Goal: Task Accomplishment & Management: Use online tool/utility

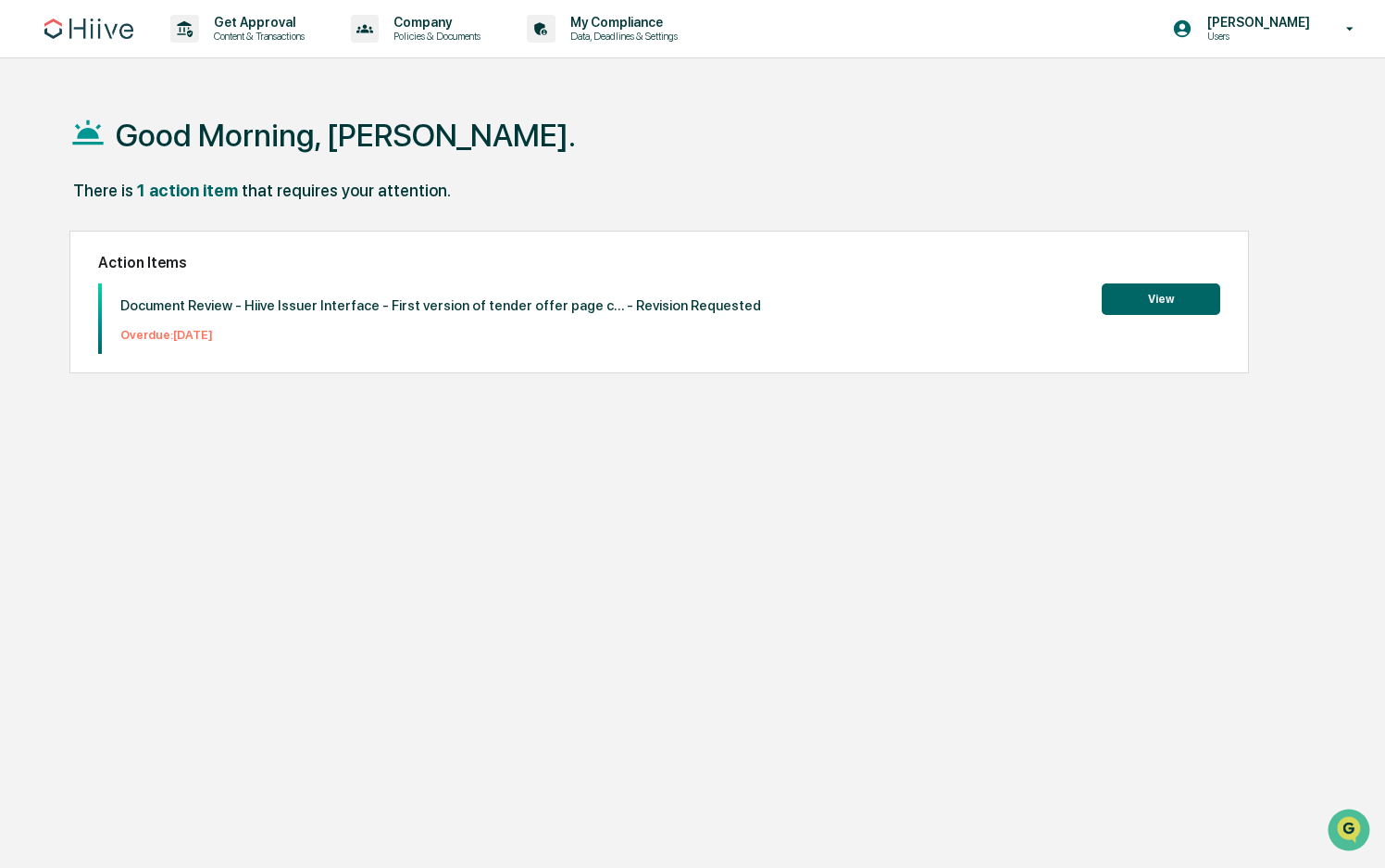
click at [1173, 286] on button "View" at bounding box center [1161, 299] width 118 height 31
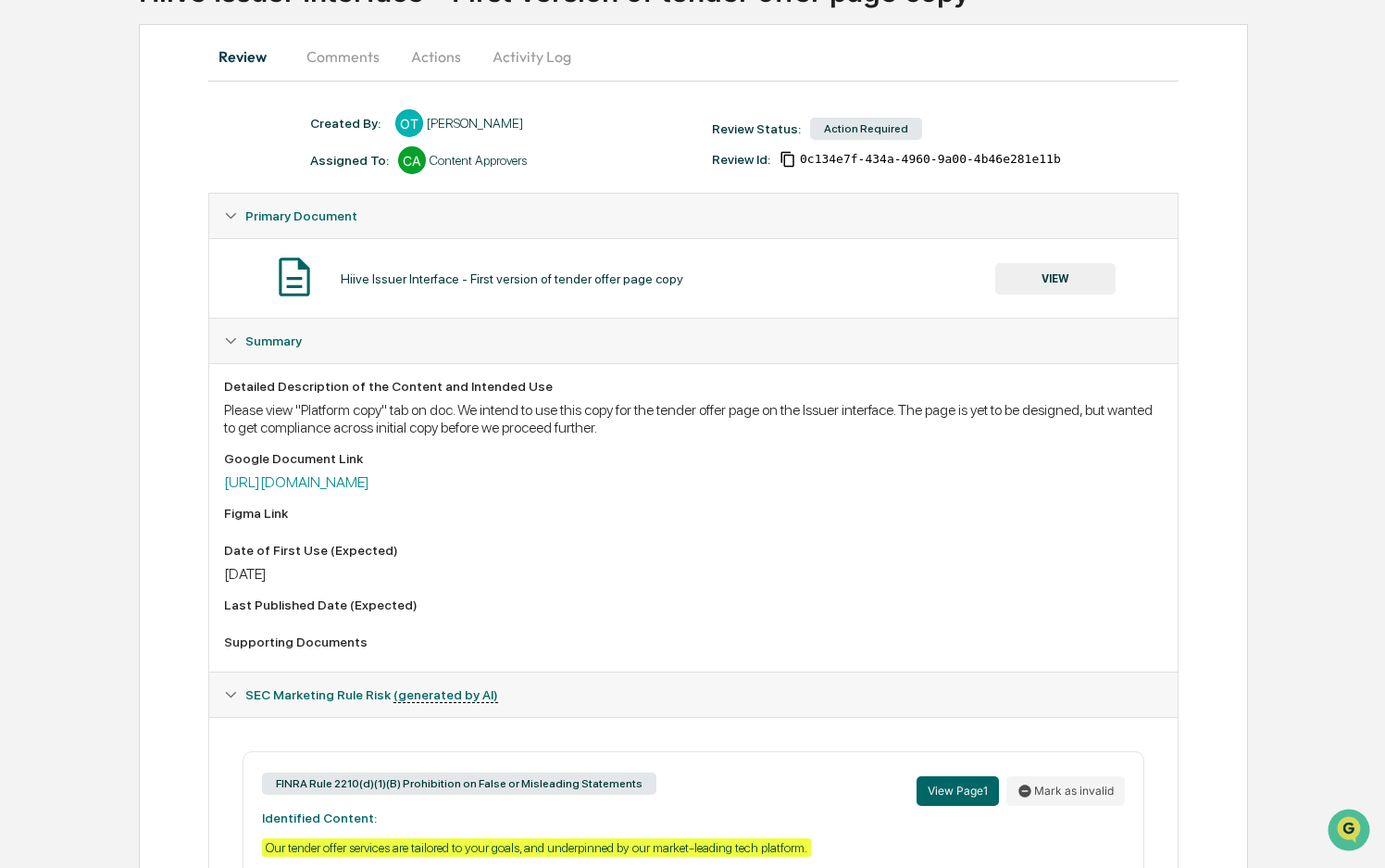
scroll to position [141, 0]
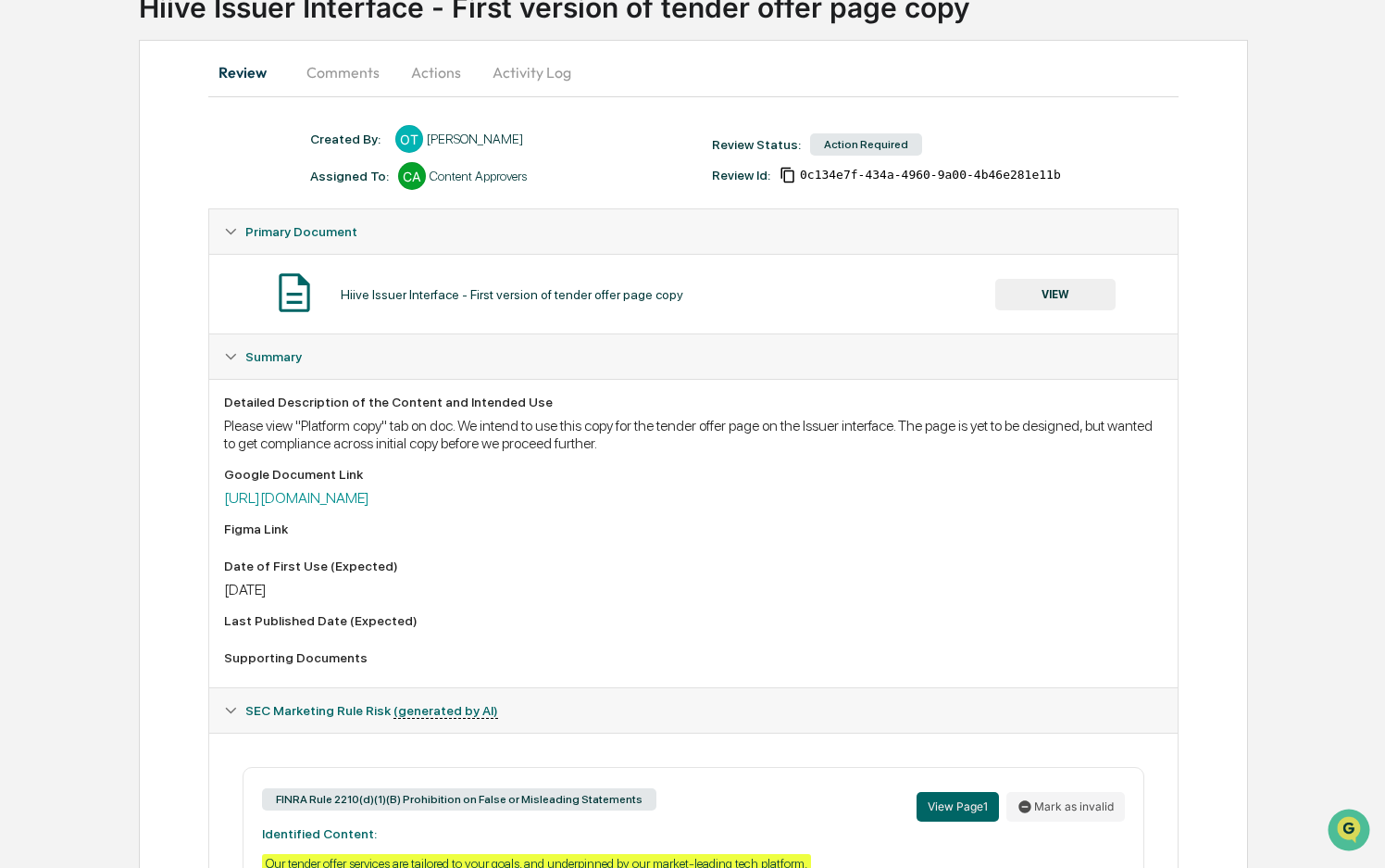
click at [364, 63] on button "Comments" at bounding box center [343, 72] width 103 height 45
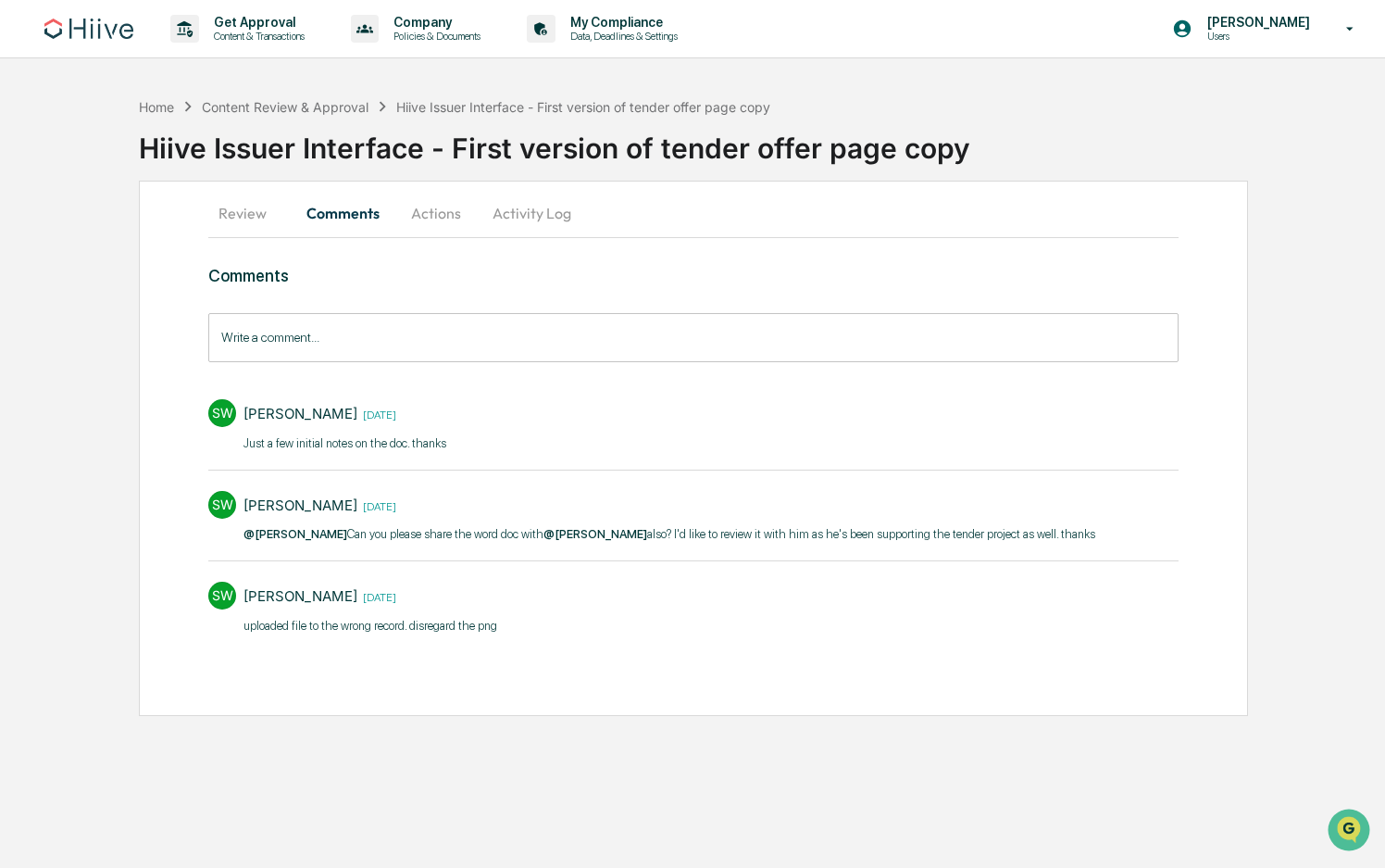
click at [457, 209] on button "Actions" at bounding box center [436, 213] width 83 height 45
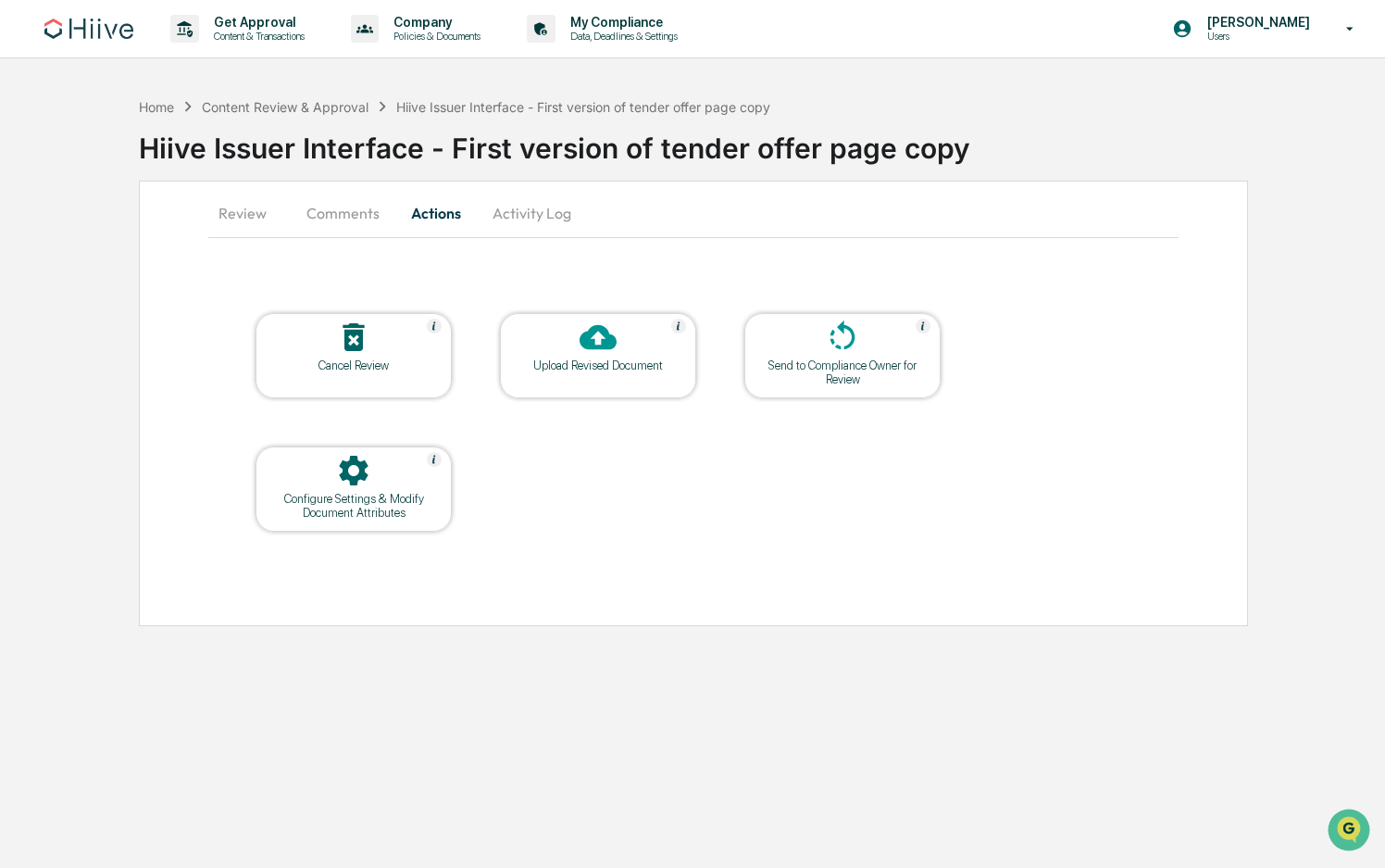
click at [527, 211] on button "Activity Log" at bounding box center [532, 213] width 109 height 45
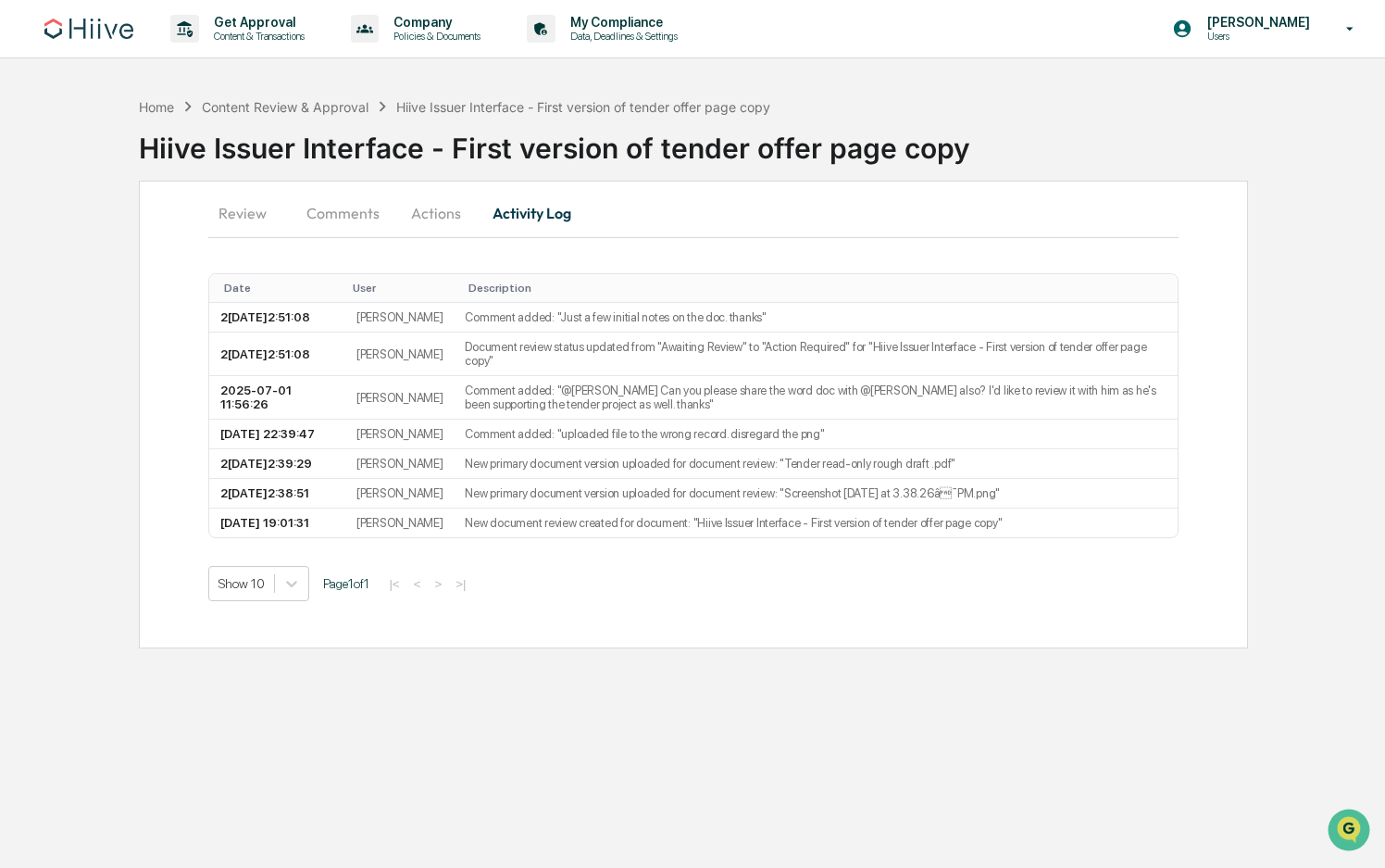
click at [373, 208] on button "Comments" at bounding box center [343, 213] width 103 height 45
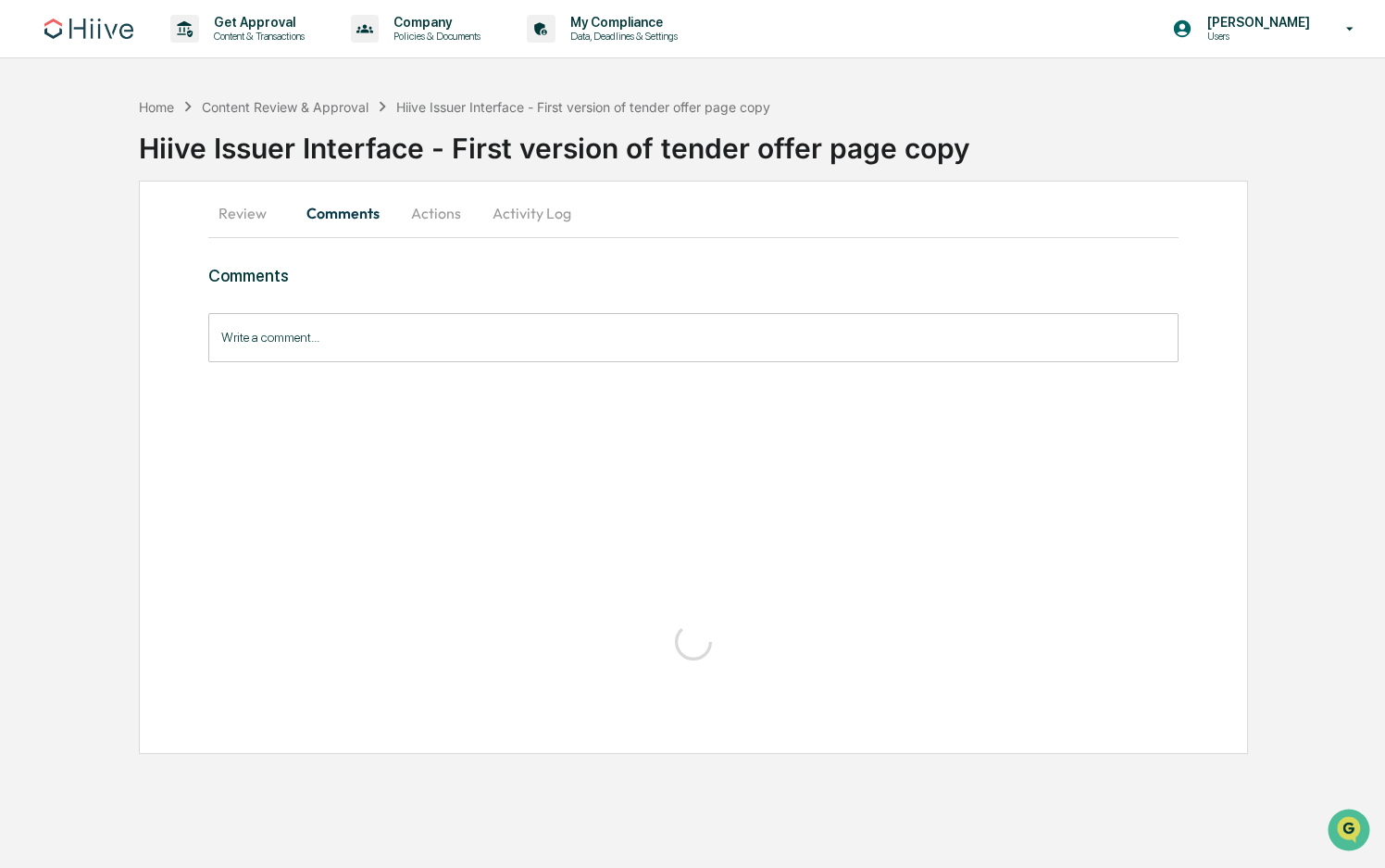
click at [227, 212] on button "Review" at bounding box center [249, 213] width 83 height 45
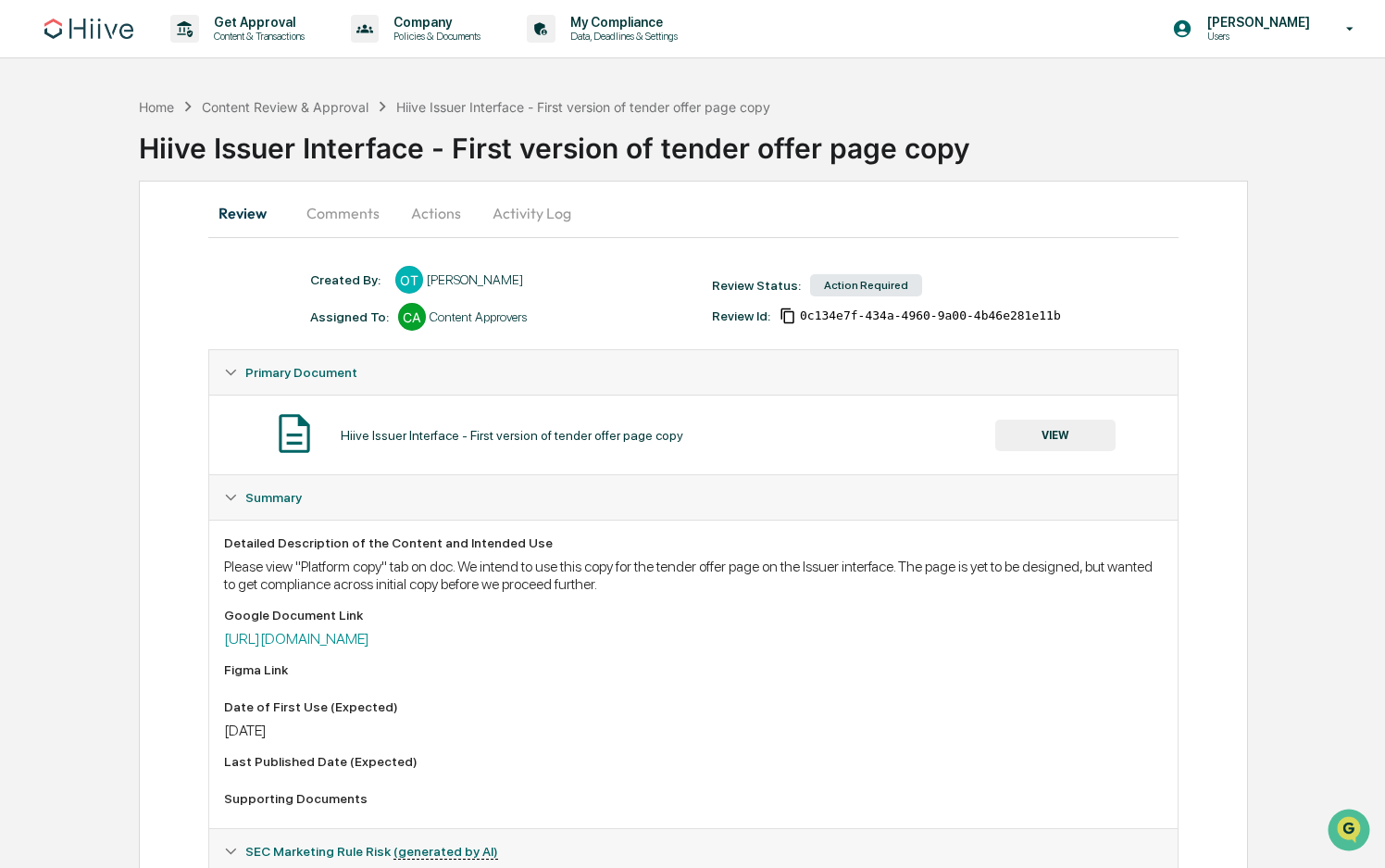
click at [341, 213] on button "Comments" at bounding box center [343, 213] width 103 height 45
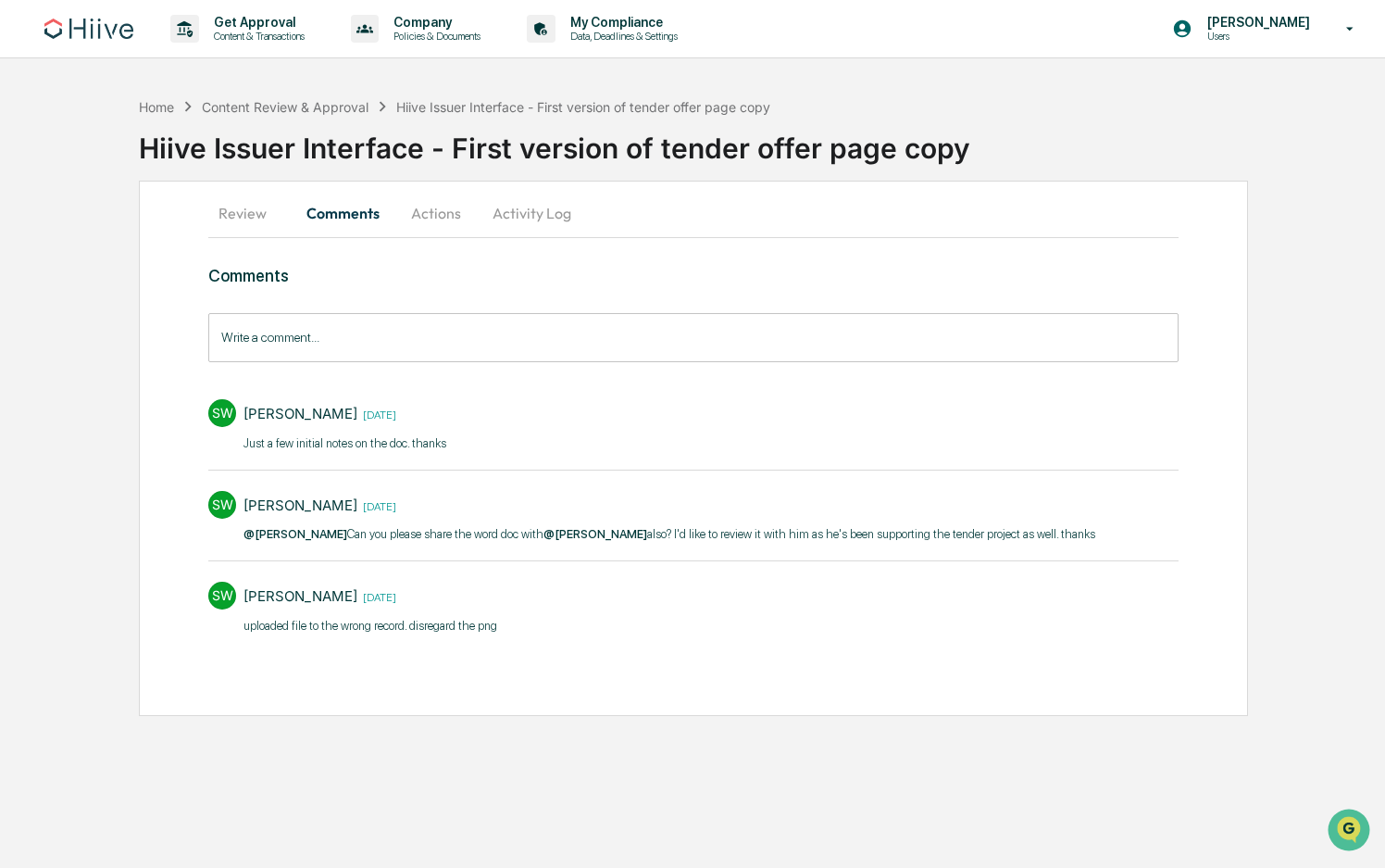
click at [458, 215] on button "Actions" at bounding box center [436, 213] width 83 height 45
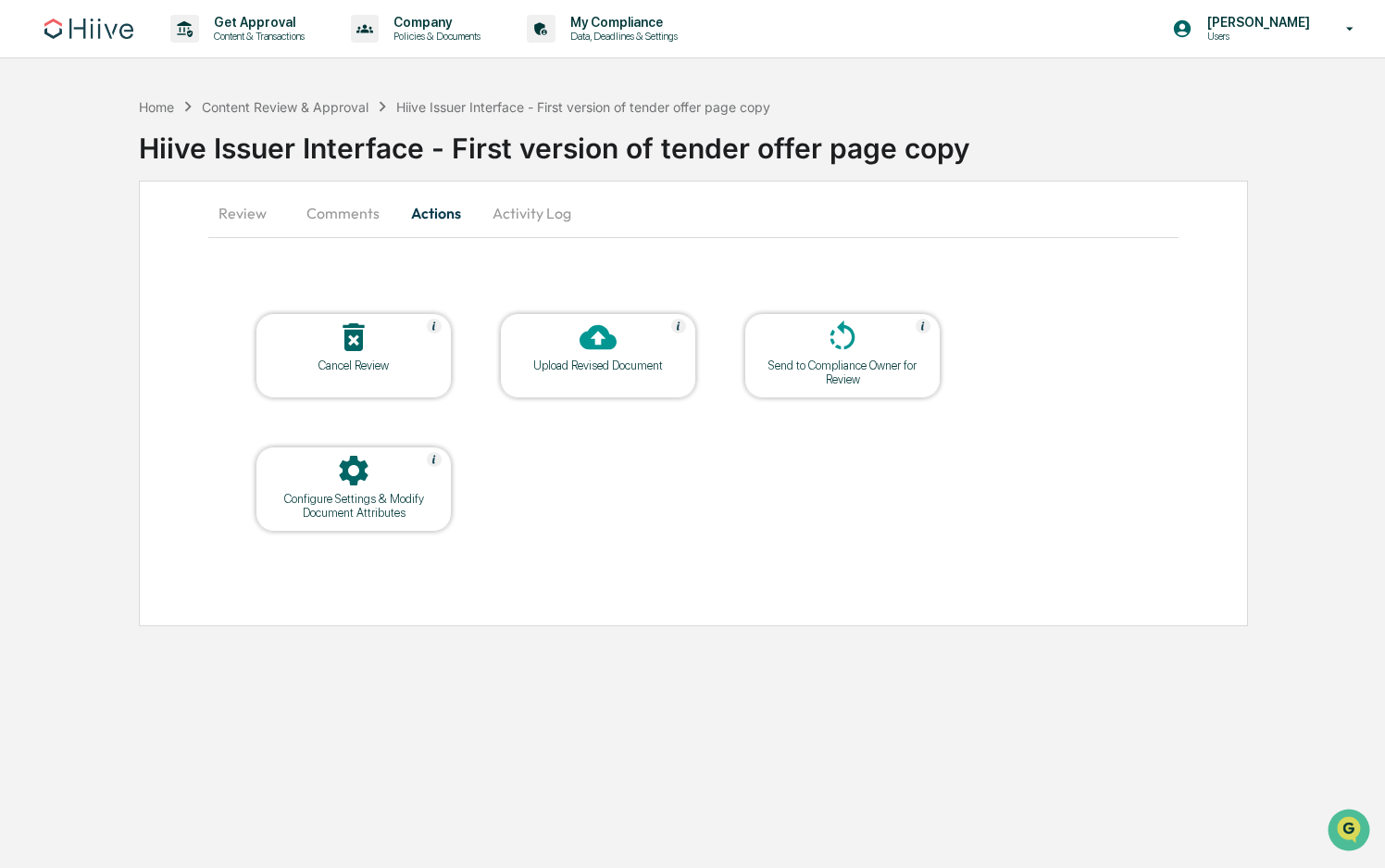
click at [377, 326] on div at bounding box center [354, 339] width 185 height 40
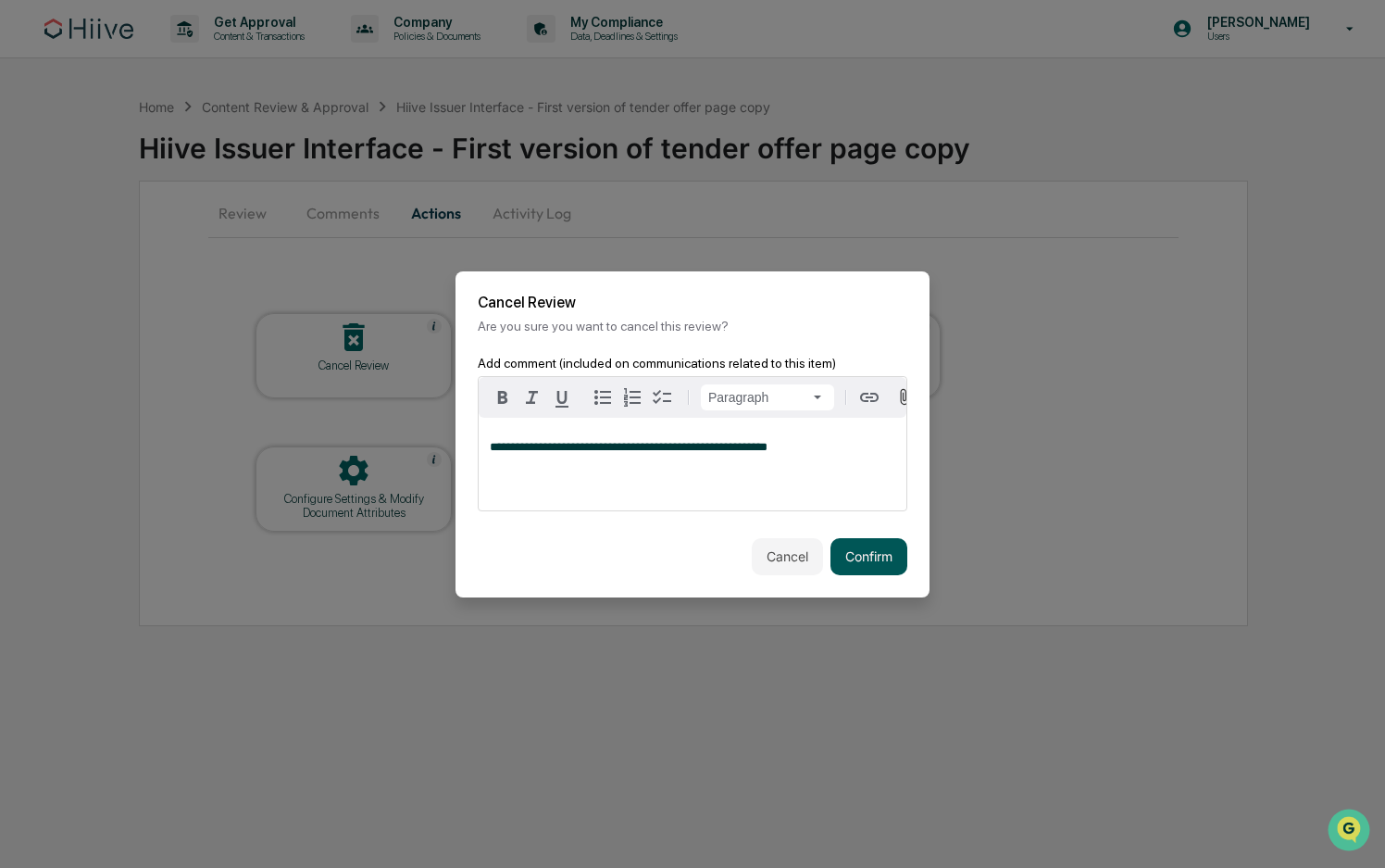
click at [874, 563] on button "Confirm" at bounding box center [869, 556] width 77 height 37
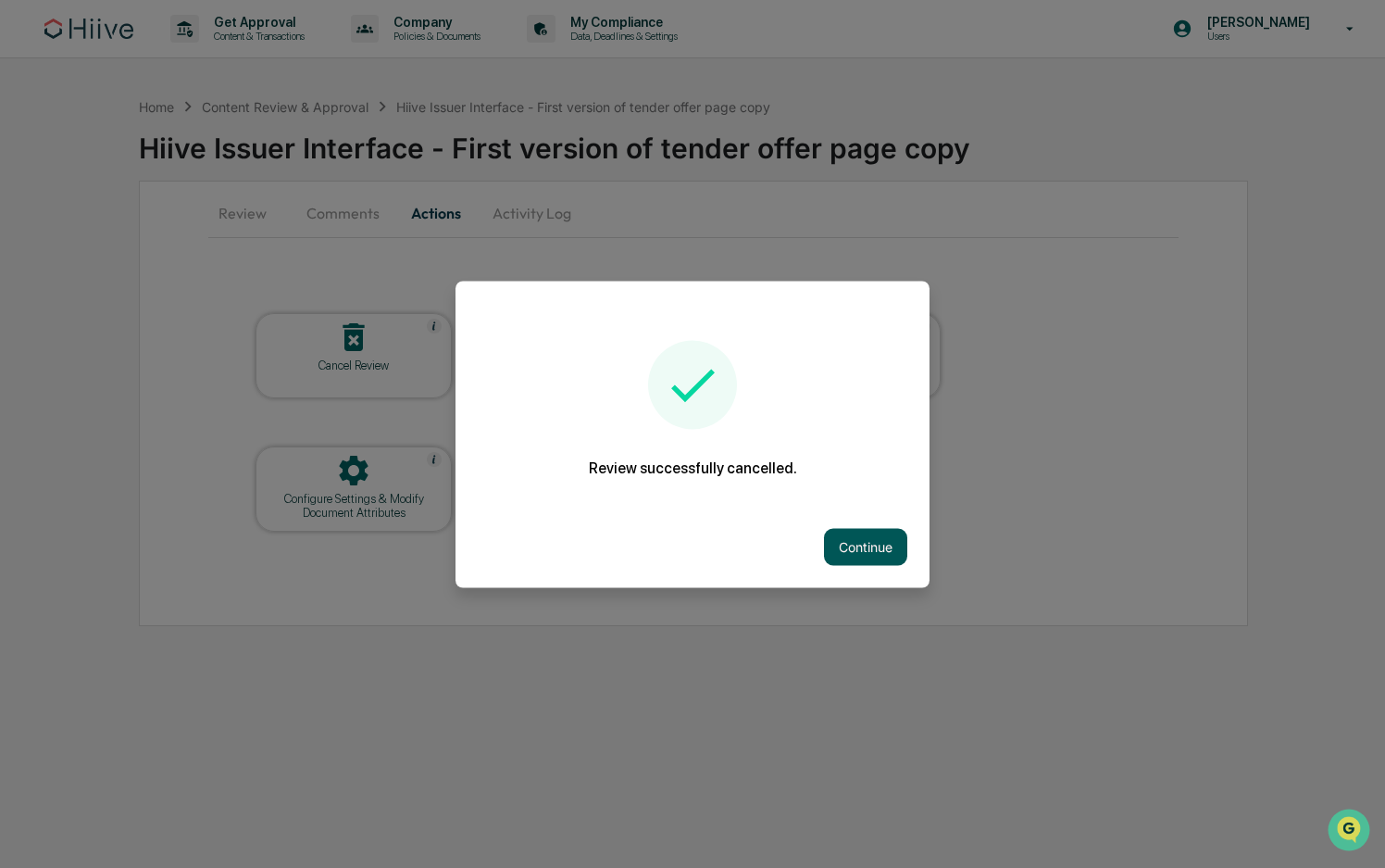
click at [877, 552] on button "Continue" at bounding box center [865, 546] width 83 height 37
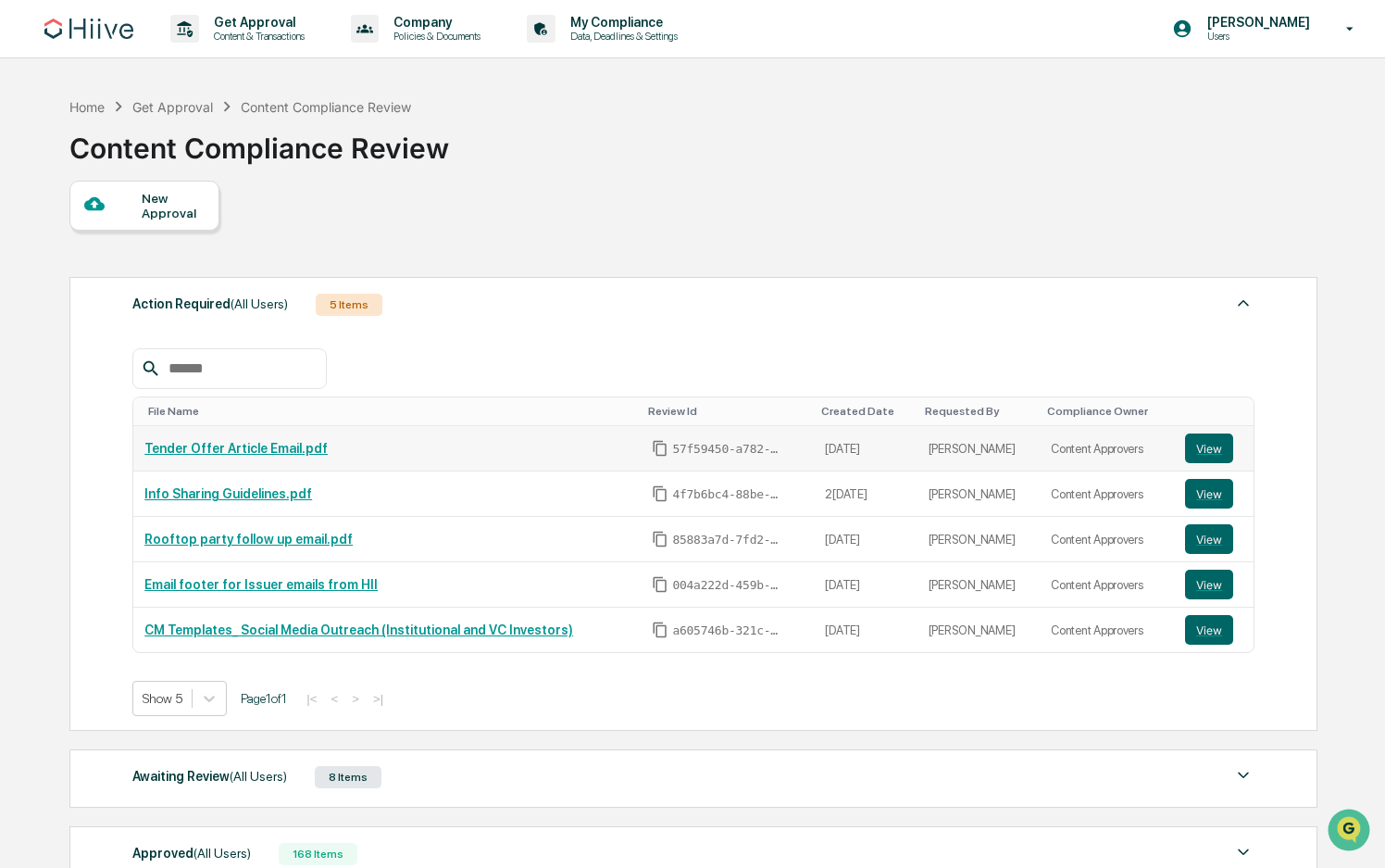
click at [248, 447] on link "Tender Offer Article Email.pdf" at bounding box center [236, 448] width 183 height 15
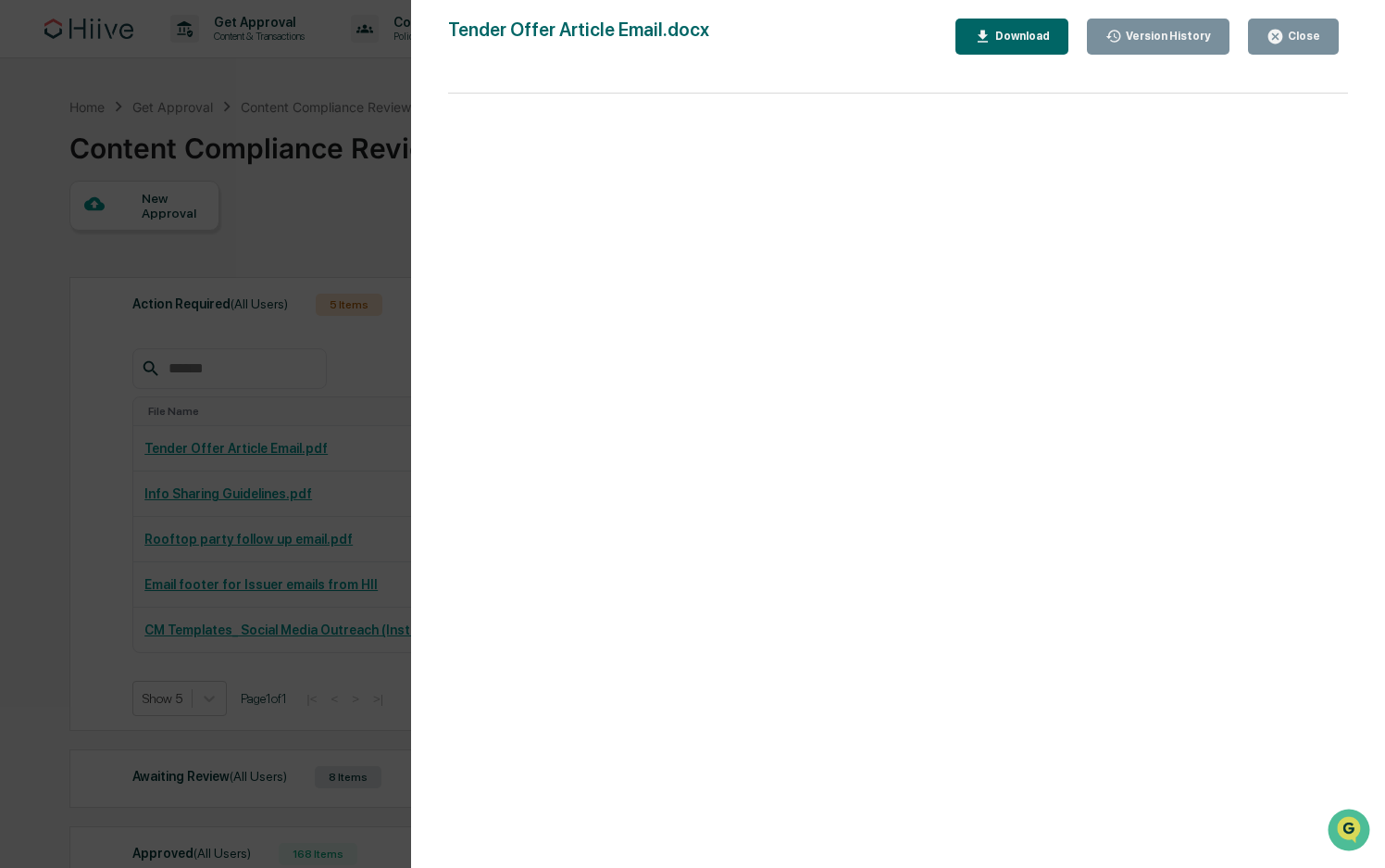
click at [367, 123] on div "Version History 08/07/2025, 02:29 PM Stephanie Bernard 08/06/2025, 10:46 PM Lil…" at bounding box center [692, 434] width 1385 height 868
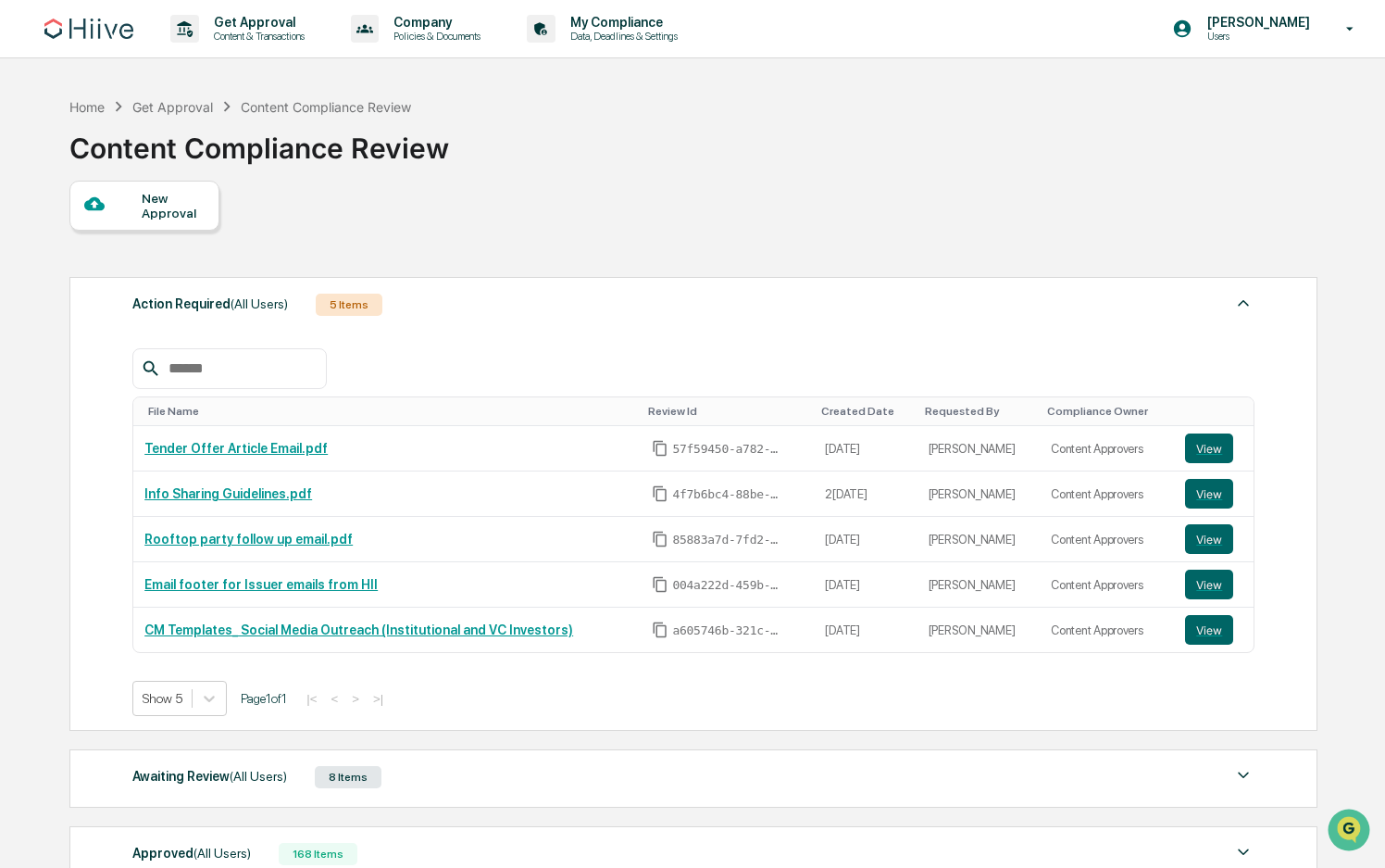
click at [325, 111] on div "Content Compliance Review" at bounding box center [325, 107] width 171 height 16
click at [1201, 438] on button "View" at bounding box center [1209, 447] width 48 height 30
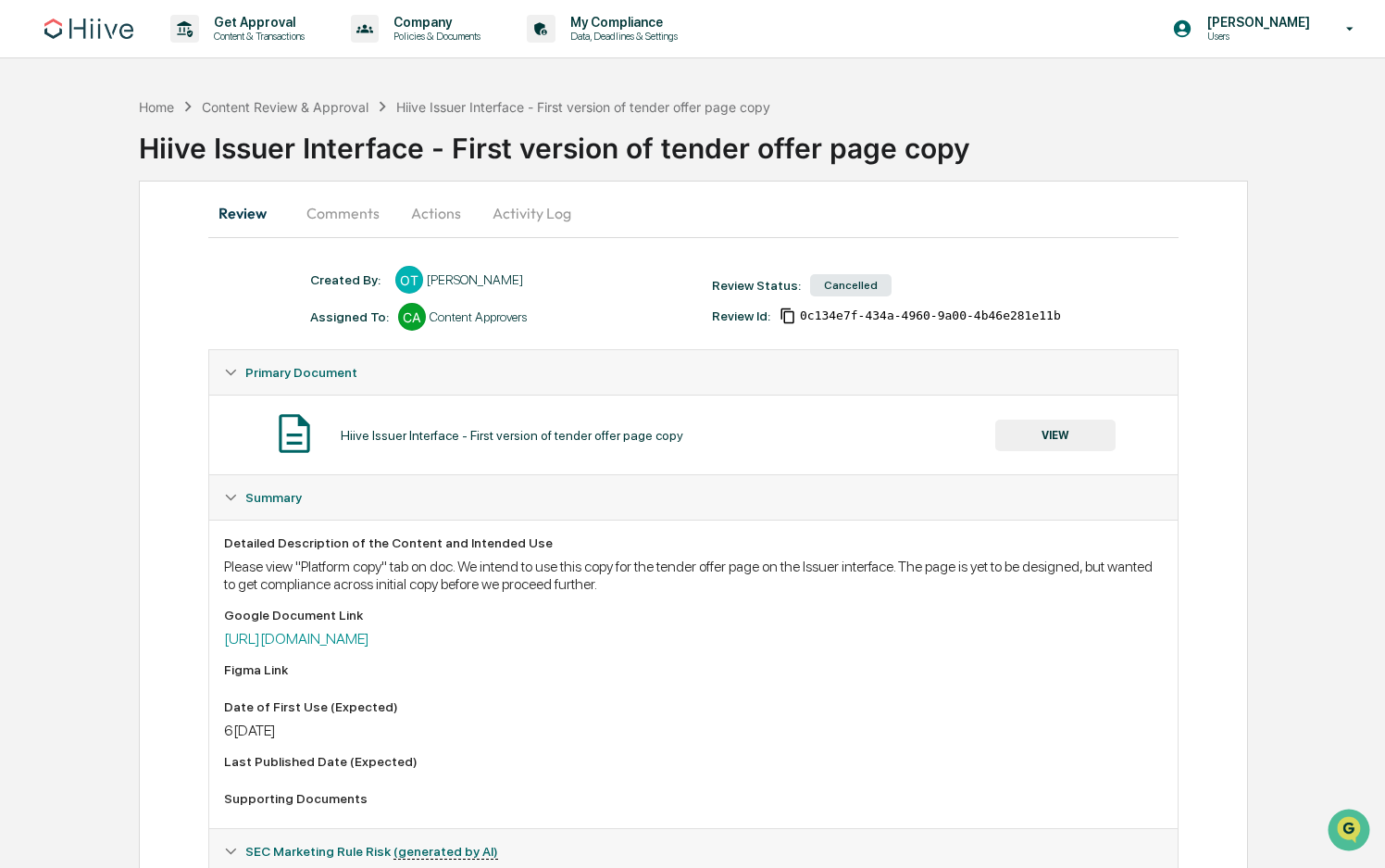
click at [438, 216] on button "Actions" at bounding box center [436, 213] width 83 height 45
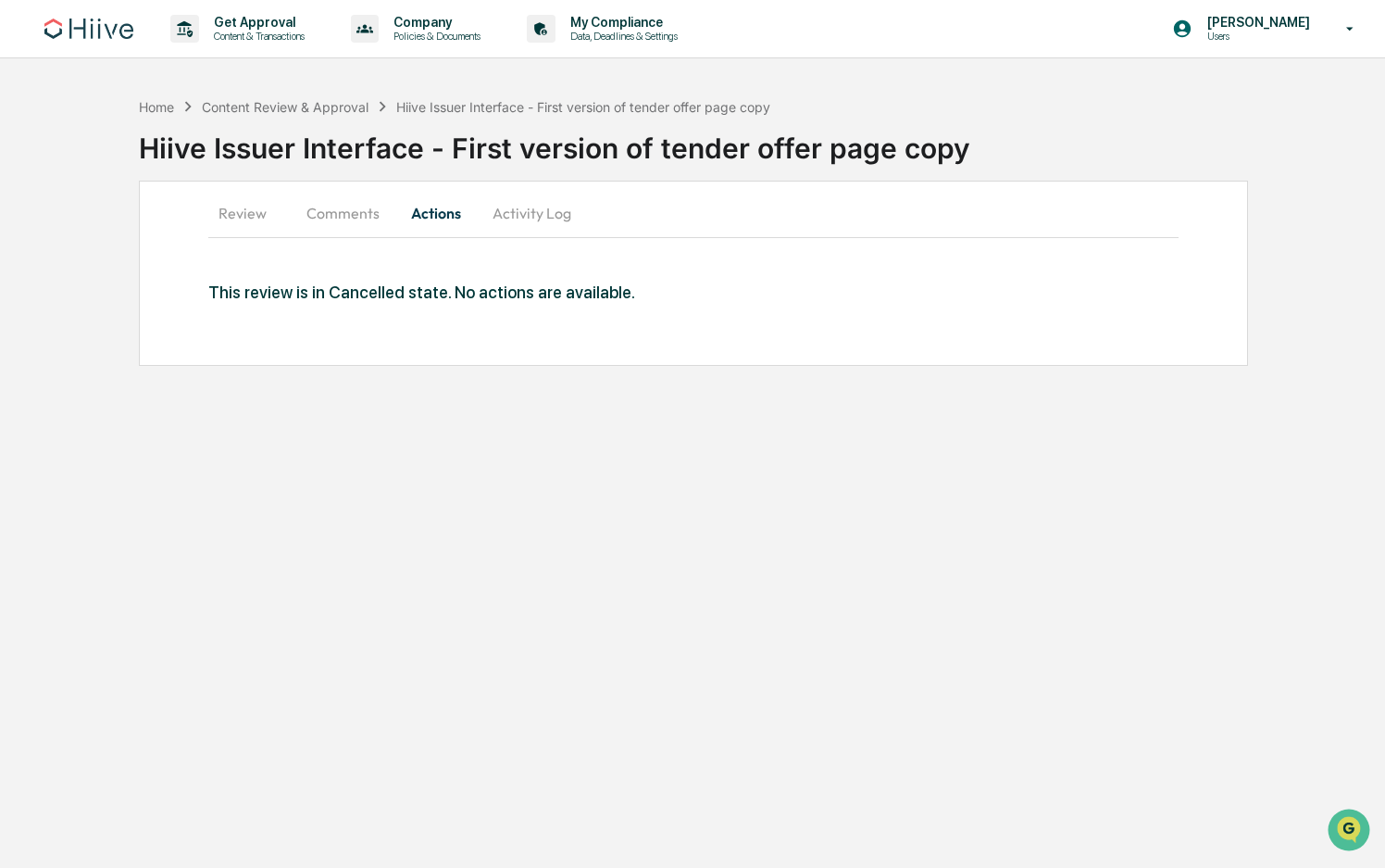
click at [563, 215] on button "Activity Log" at bounding box center [532, 213] width 109 height 45
